Goal: Information Seeking & Learning: Check status

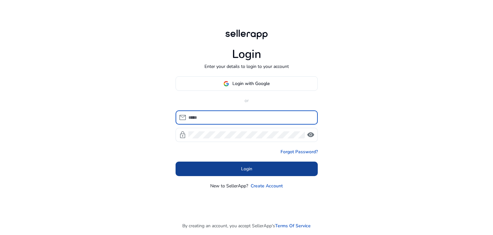
type input "**********"
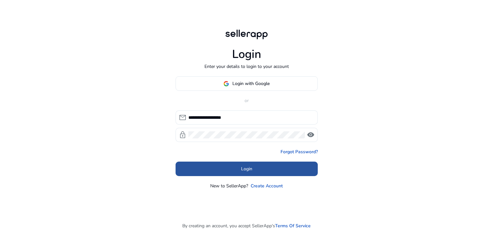
click at [253, 173] on body "**********" at bounding box center [246, 117] width 493 height 235
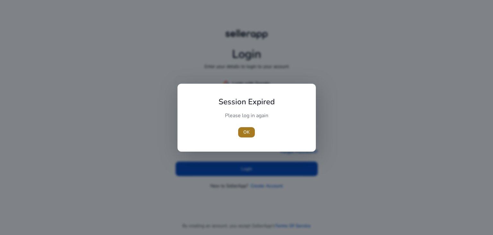
click at [249, 137] on span "button" at bounding box center [246, 131] width 17 height 15
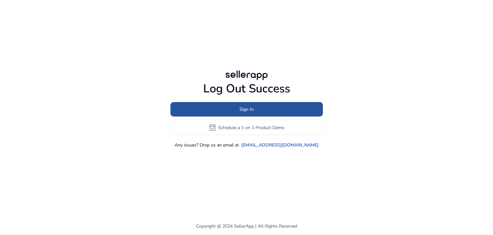
click at [242, 113] on span at bounding box center [247, 109] width 153 height 15
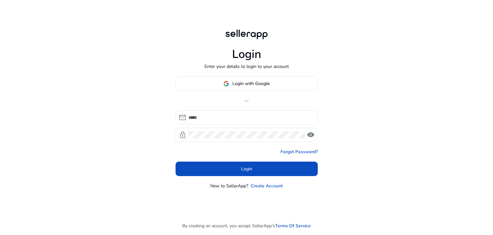
type input "**********"
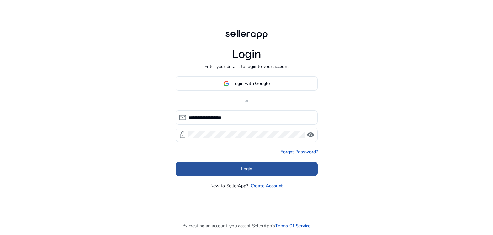
click at [245, 167] on span "Login" at bounding box center [246, 168] width 11 height 7
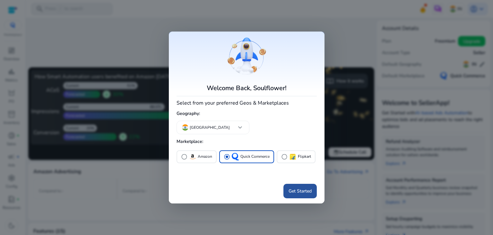
click at [298, 187] on span "Get Started" at bounding box center [300, 190] width 23 height 7
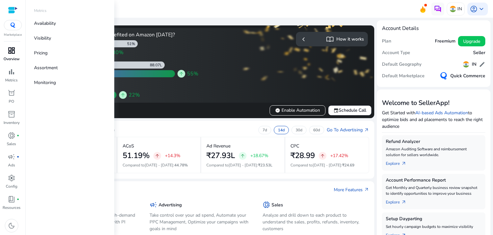
click at [7, 61] on p "Overview" at bounding box center [12, 59] width 16 height 6
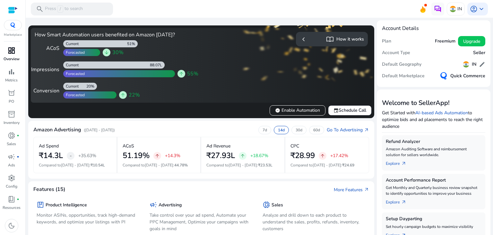
click at [9, 49] on span "dashboard" at bounding box center [12, 51] width 8 height 8
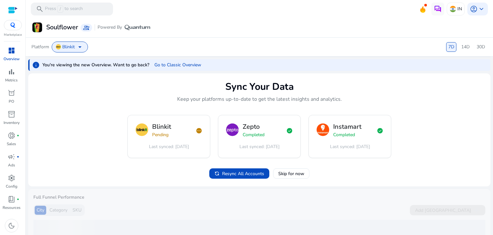
click at [8, 50] on span "dashboard" at bounding box center [12, 51] width 8 height 8
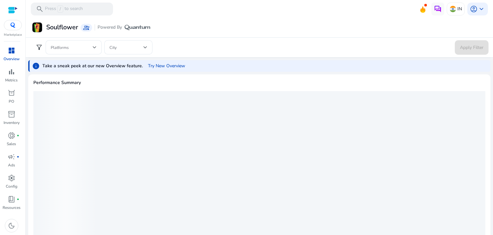
click at [17, 51] on div "dashboard" at bounding box center [12, 50] width 18 height 10
click at [10, 79] on p "Metrics" at bounding box center [11, 80] width 13 height 6
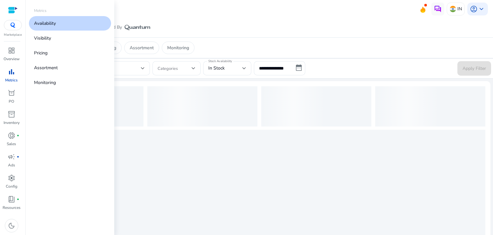
click at [52, 24] on p "Availability" at bounding box center [45, 23] width 22 height 7
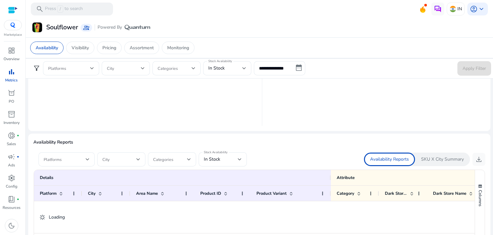
scroll to position [325, 0]
click at [76, 159] on span at bounding box center [65, 158] width 42 height 7
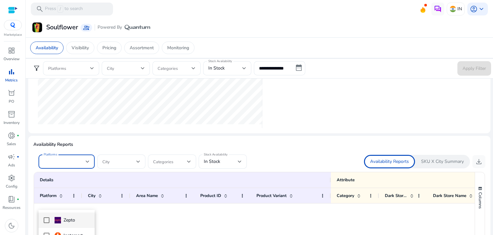
scroll to position [284, 0]
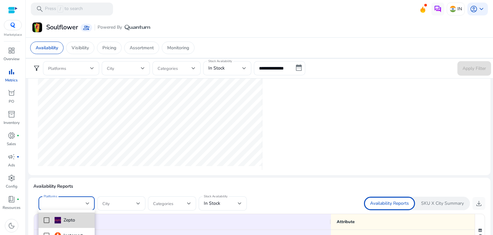
click at [66, 222] on div "Zepto" at bounding box center [65, 219] width 21 height 7
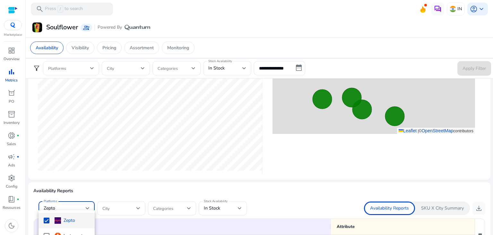
scroll to position [275, 0]
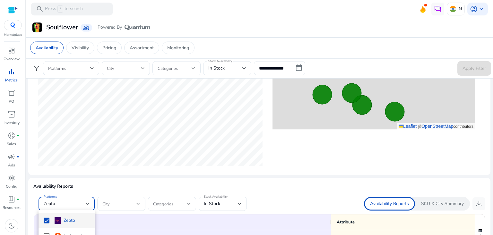
click at [475, 203] on div at bounding box center [246, 117] width 493 height 235
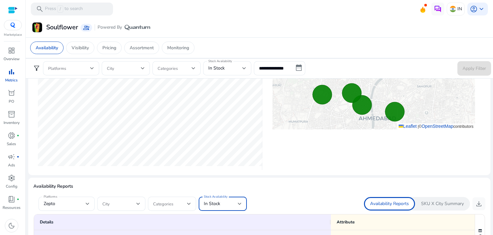
click at [231, 204] on div "In Stock" at bounding box center [221, 203] width 34 height 7
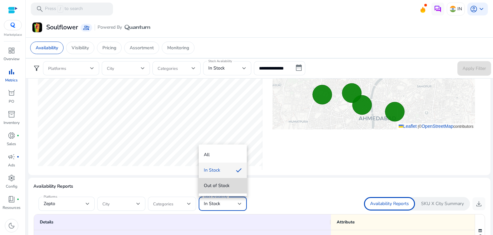
click at [221, 182] on span "Out of Stock" at bounding box center [223, 185] width 38 height 7
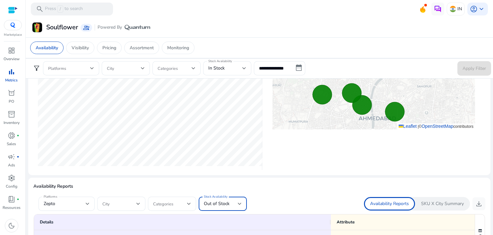
scroll to position [0, 0]
click at [475, 201] on span "download" at bounding box center [479, 204] width 8 height 8
